Goal: Transaction & Acquisition: Purchase product/service

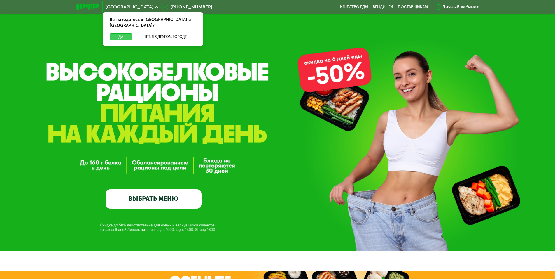
click at [122, 33] on button "Да" at bounding box center [121, 36] width 22 height 7
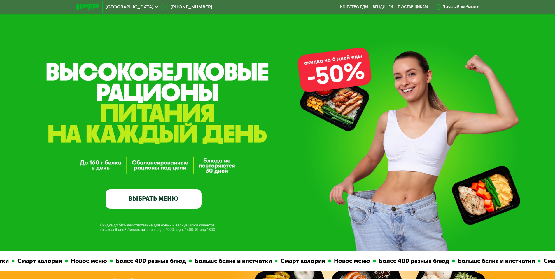
click at [153, 200] on link "ВЫБРАТЬ МЕНЮ" at bounding box center [154, 198] width 96 height 19
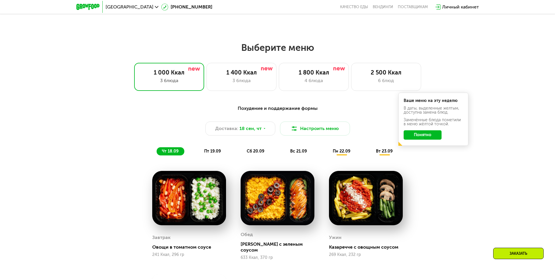
scroll to position [424, 0]
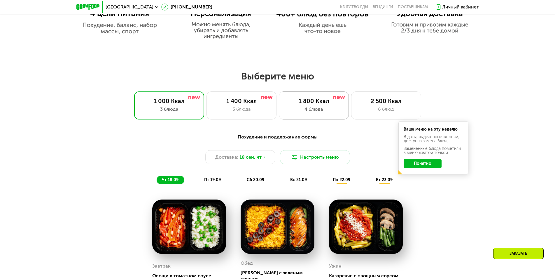
click at [325, 104] on div "1 800 Ккал" at bounding box center [314, 100] width 58 height 7
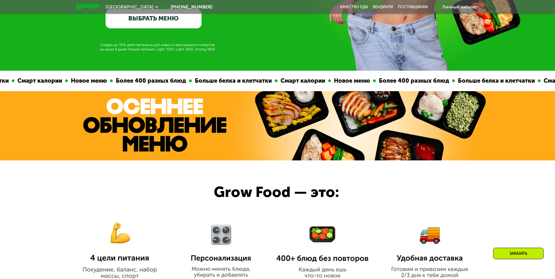
scroll to position [132, 0]
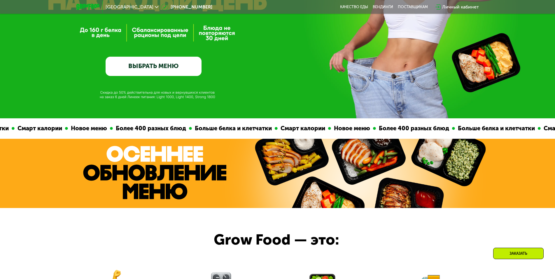
click at [165, 69] on link "ВЫБРАТЬ МЕНЮ" at bounding box center [154, 66] width 96 height 19
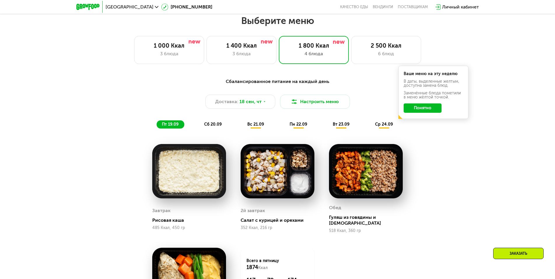
scroll to position [482, 0]
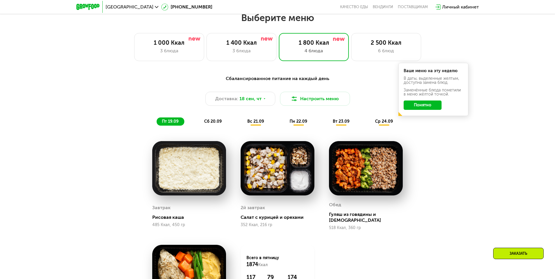
click at [426, 105] on button "Понятно" at bounding box center [423, 104] width 38 height 9
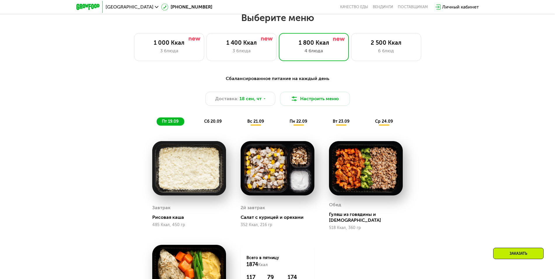
click at [536, 256] on div "Заказать" at bounding box center [518, 252] width 50 height 11
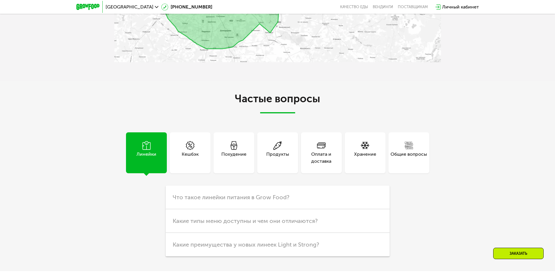
scroll to position [1720, 0]
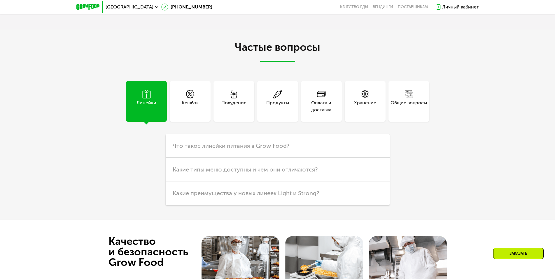
click at [278, 99] on div "Продукты" at bounding box center [277, 106] width 23 height 14
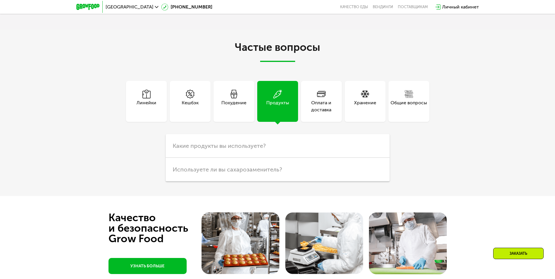
click at [243, 99] on div "Похудение" at bounding box center [233, 106] width 25 height 14
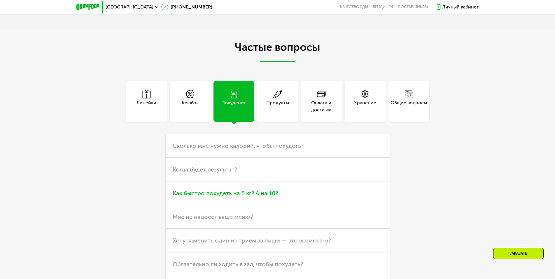
click at [213, 189] on span "Как быстро похудеть на 5 кг? А на 10?" at bounding box center [225, 192] width 105 height 7
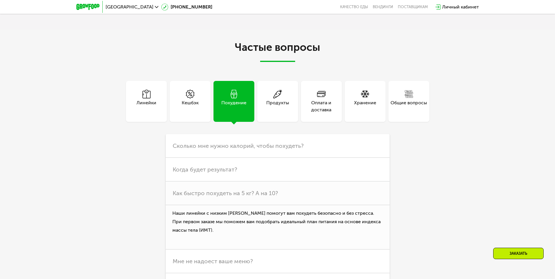
scroll to position [1691, 0]
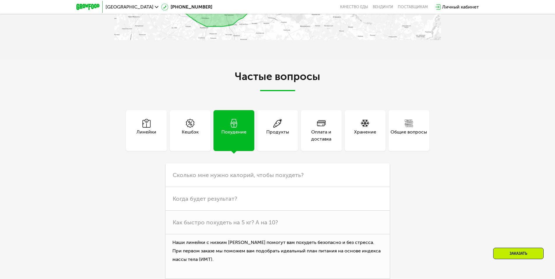
click at [350, 123] on div "Хранение" at bounding box center [365, 130] width 41 height 41
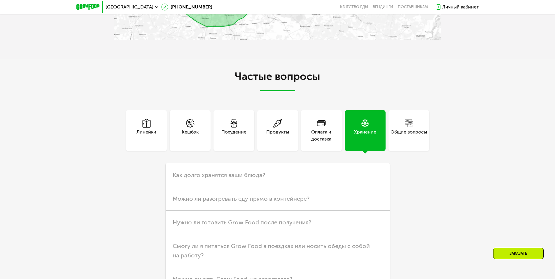
click at [365, 128] on div "Хранение" at bounding box center [365, 135] width 22 height 14
click at [249, 174] on h3 "Как долго хранятся ваши блюда?" at bounding box center [278, 175] width 224 height 24
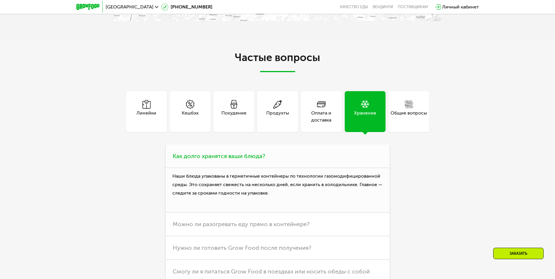
scroll to position [1720, 0]
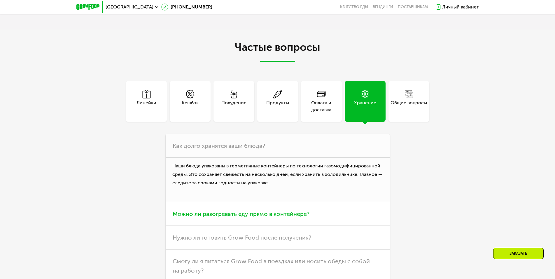
click at [213, 210] on span "Можно ли разогревать еду прямо в контейнере?" at bounding box center [241, 213] width 137 height 7
